Goal: Find specific page/section: Find specific page/section

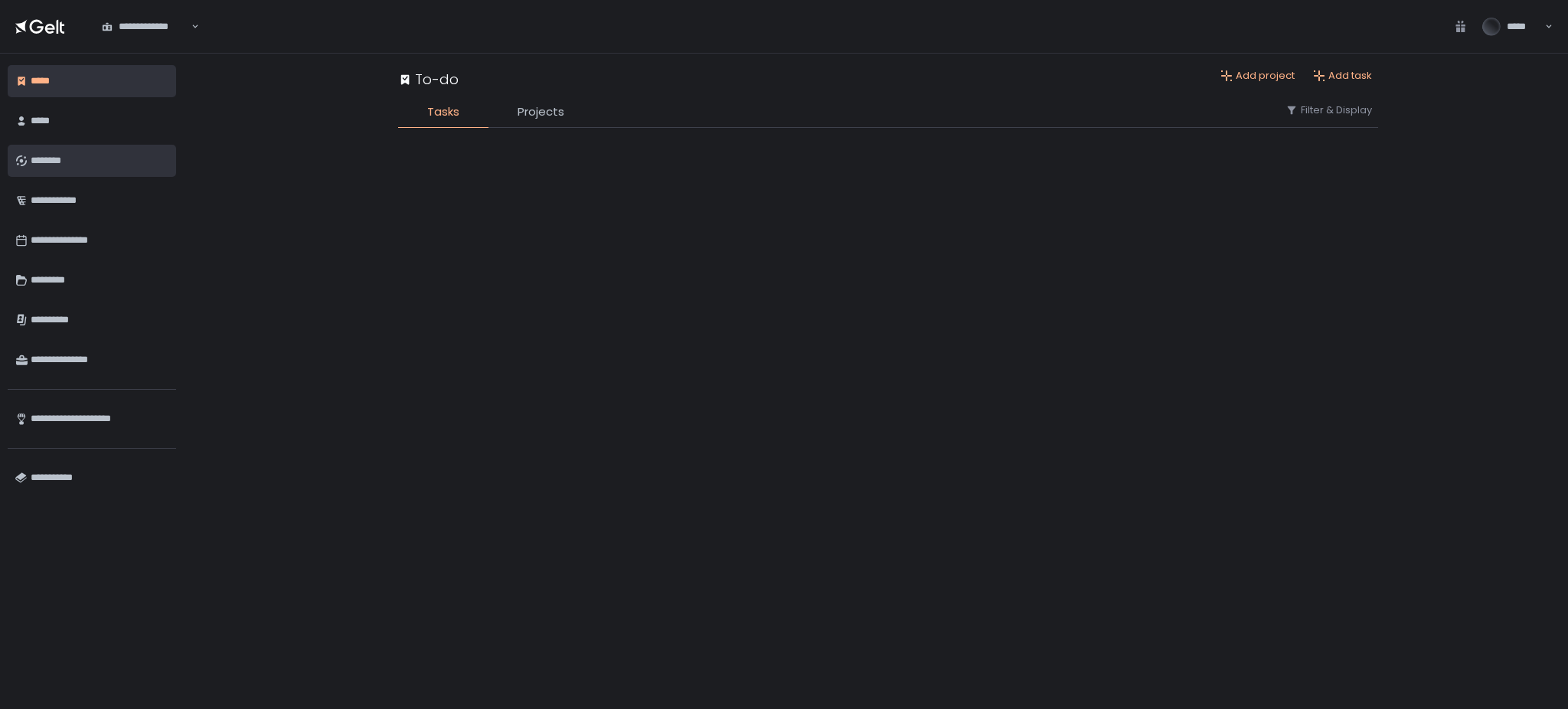
click at [107, 156] on div "********" at bounding box center [99, 160] width 137 height 26
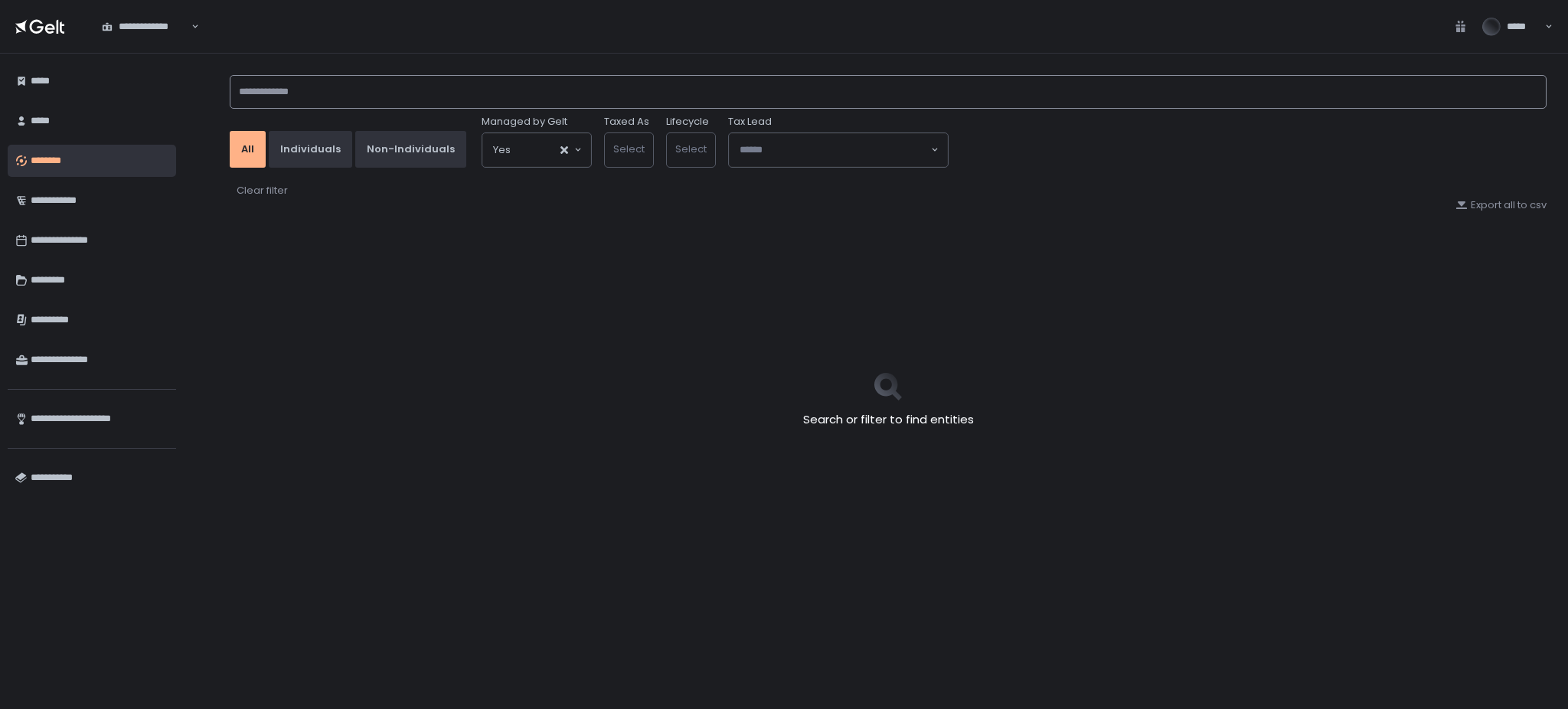
click at [447, 92] on input at bounding box center [888, 92] width 1317 height 33
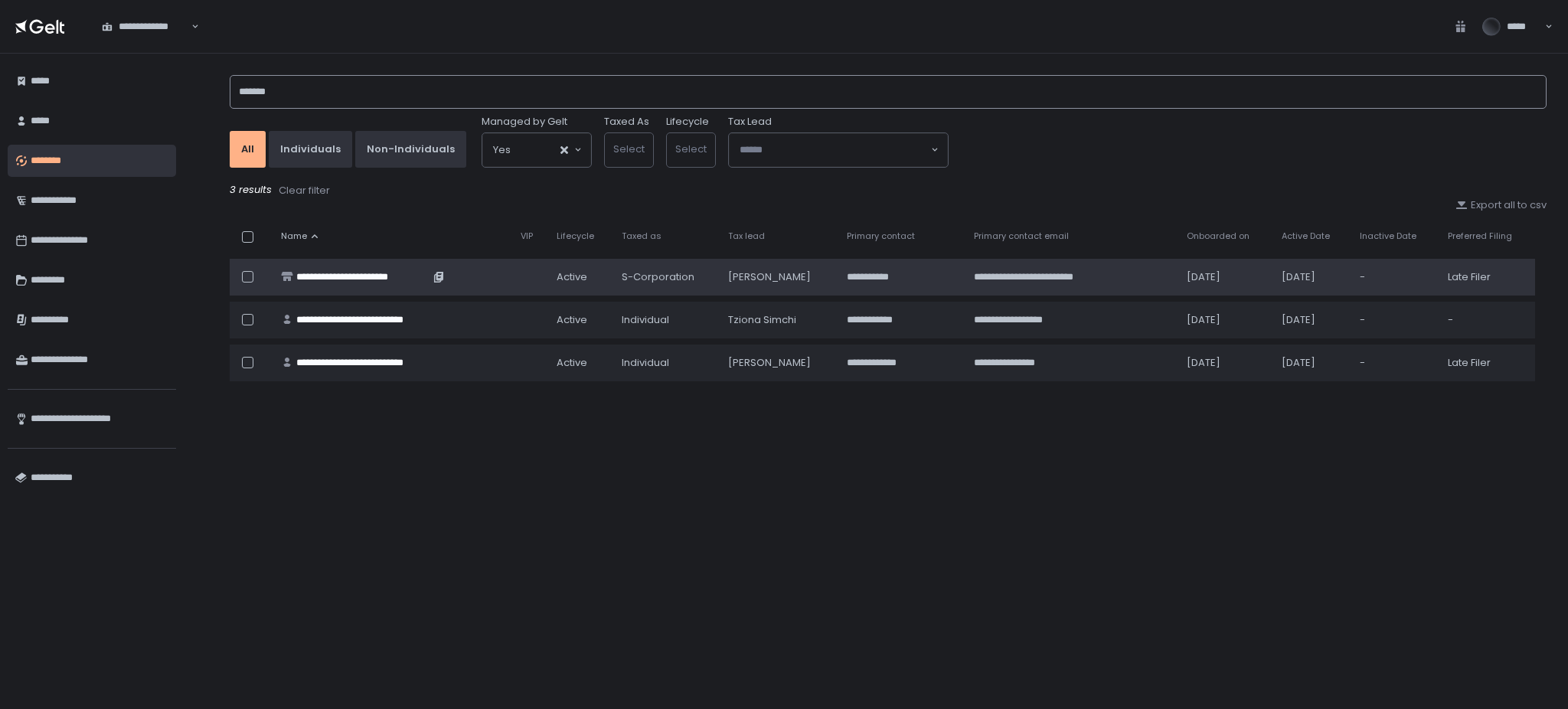
type input "******"
click at [382, 279] on div "**********" at bounding box center [363, 277] width 133 height 14
